Goal: Book appointment/travel/reservation

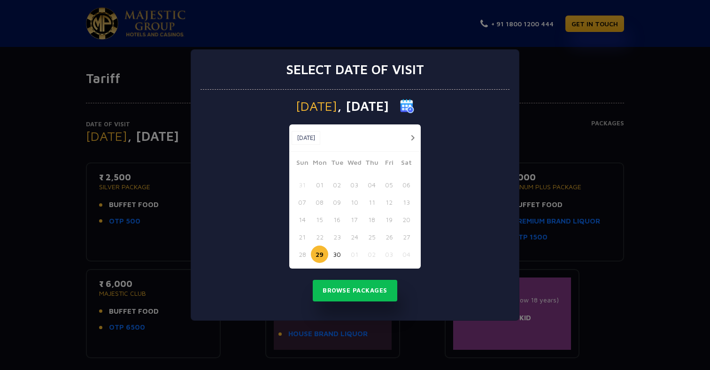
click at [416, 138] on button "button" at bounding box center [413, 138] width 12 height 12
click at [392, 187] on button "03" at bounding box center [389, 184] width 17 height 17
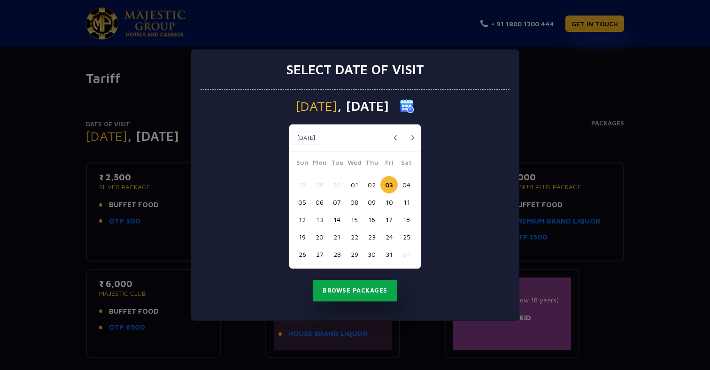
click at [351, 288] on button "Browse Packages" at bounding box center [355, 291] width 85 height 22
